Goal: Complete application form

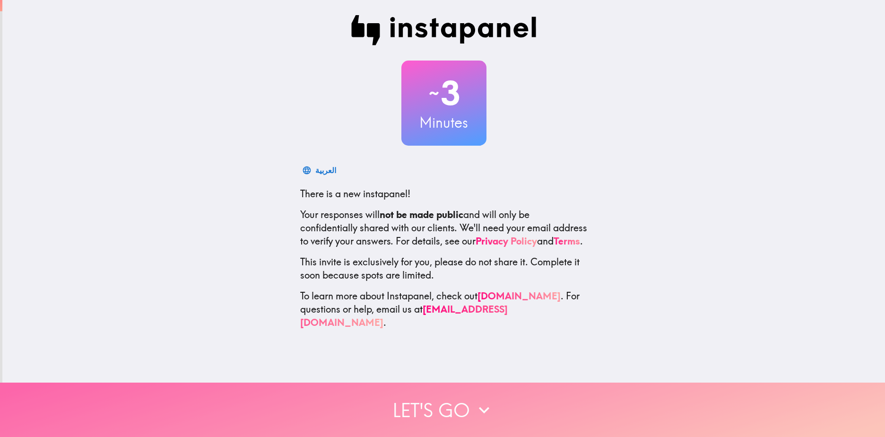
click at [418, 406] on button "Let's go" at bounding box center [442, 409] width 885 height 54
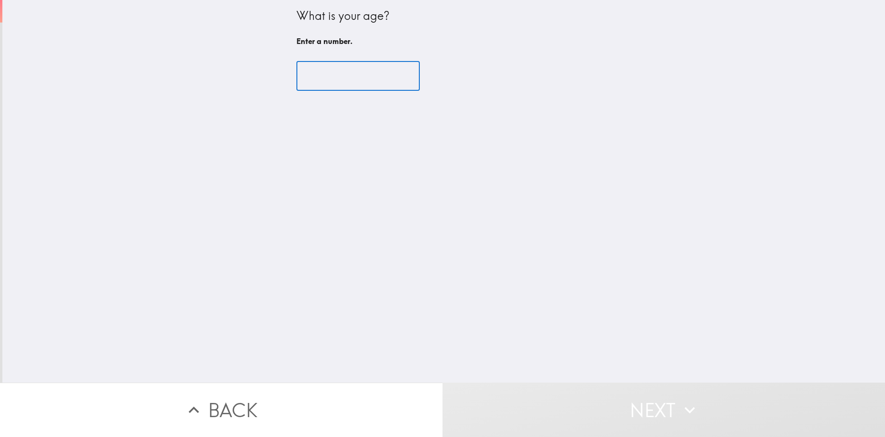
click at [316, 70] on input "number" at bounding box center [357, 75] width 123 height 29
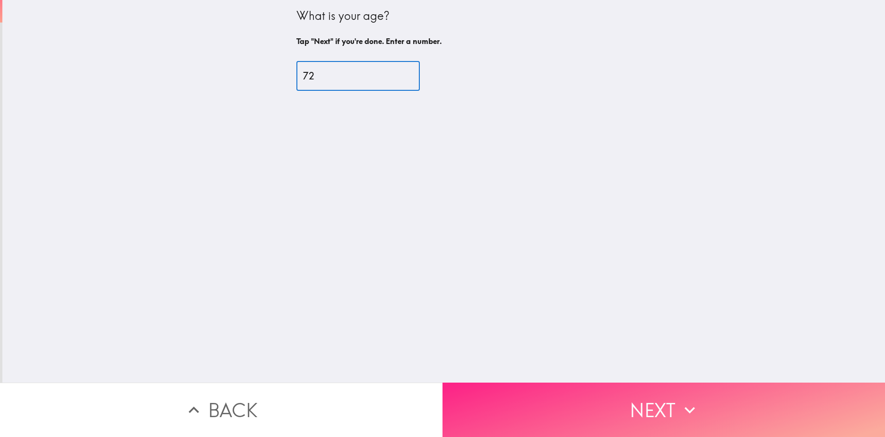
type input "72"
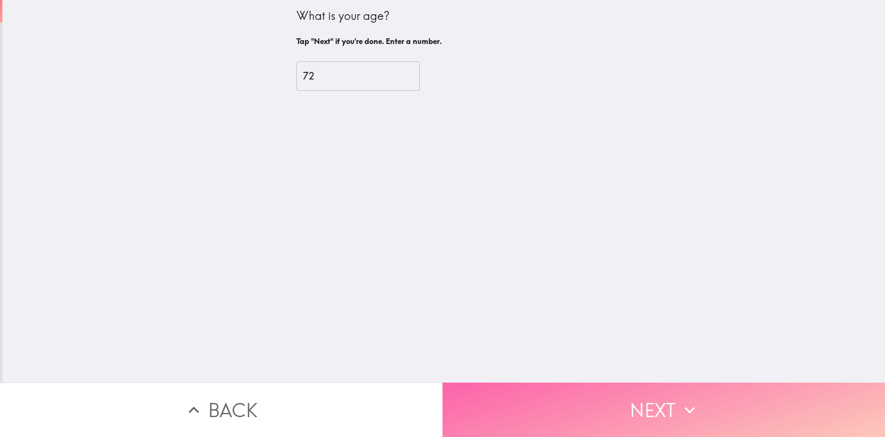
click at [621, 395] on button "Next" at bounding box center [663, 409] width 442 height 54
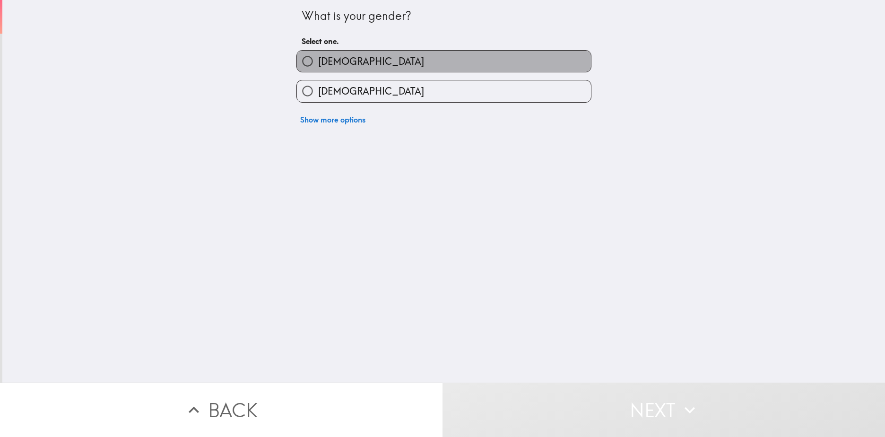
click at [318, 61] on span "[DEMOGRAPHIC_DATA]" at bounding box center [371, 61] width 106 height 13
click at [314, 61] on input "[DEMOGRAPHIC_DATA]" at bounding box center [307, 61] width 21 height 21
radio input "true"
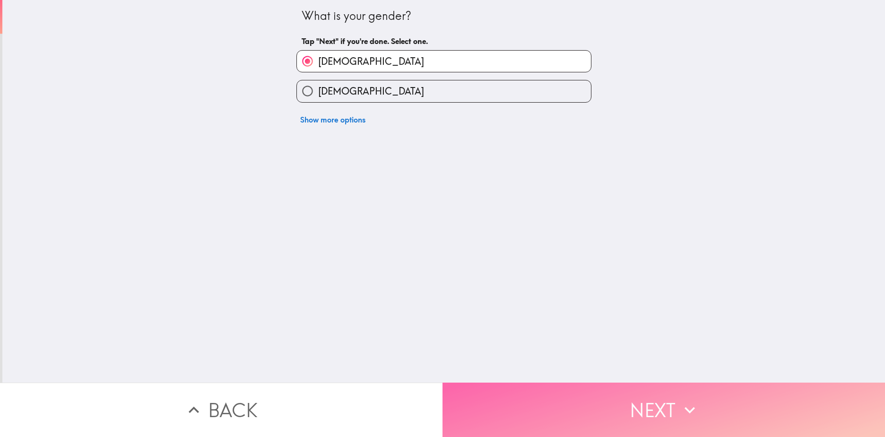
click at [609, 400] on button "Next" at bounding box center [663, 409] width 442 height 54
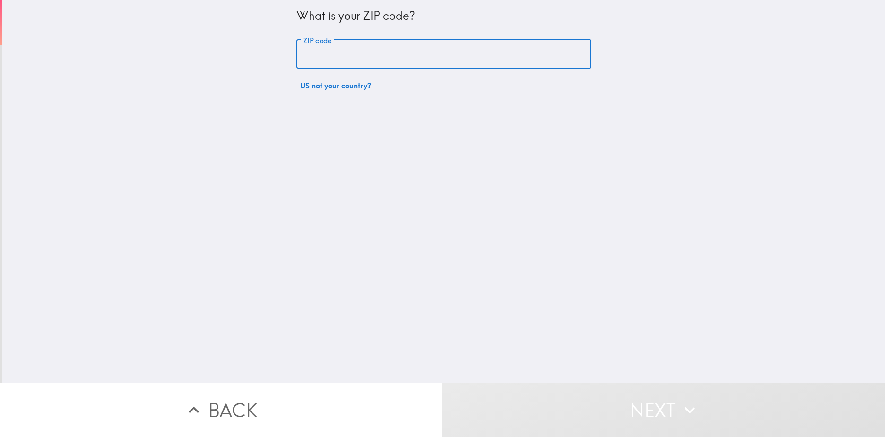
click at [338, 50] on input "ZIP code" at bounding box center [443, 54] width 295 height 29
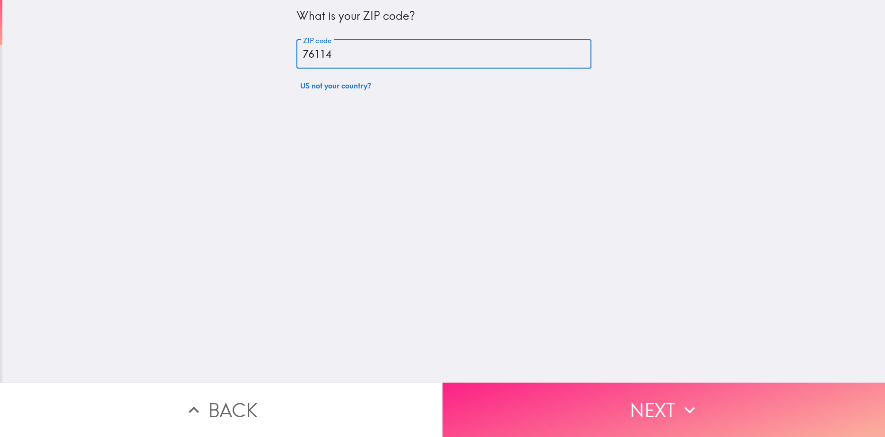
type input "76114"
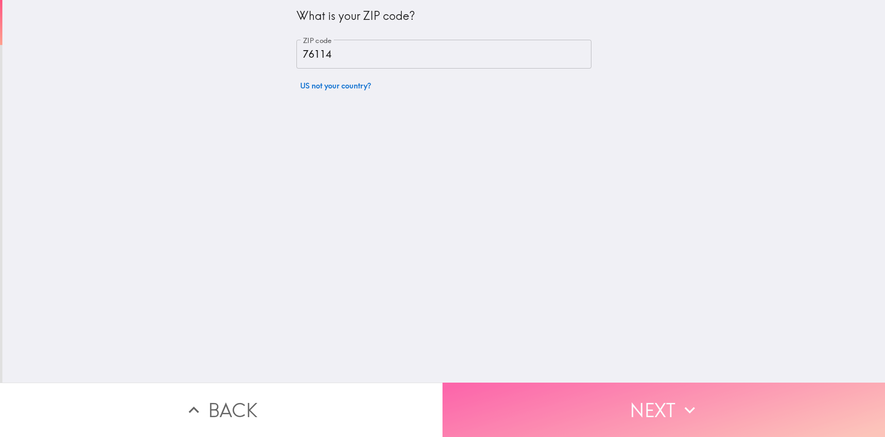
click at [628, 401] on button "Next" at bounding box center [663, 409] width 442 height 54
